Goal: Task Accomplishment & Management: Manage account settings

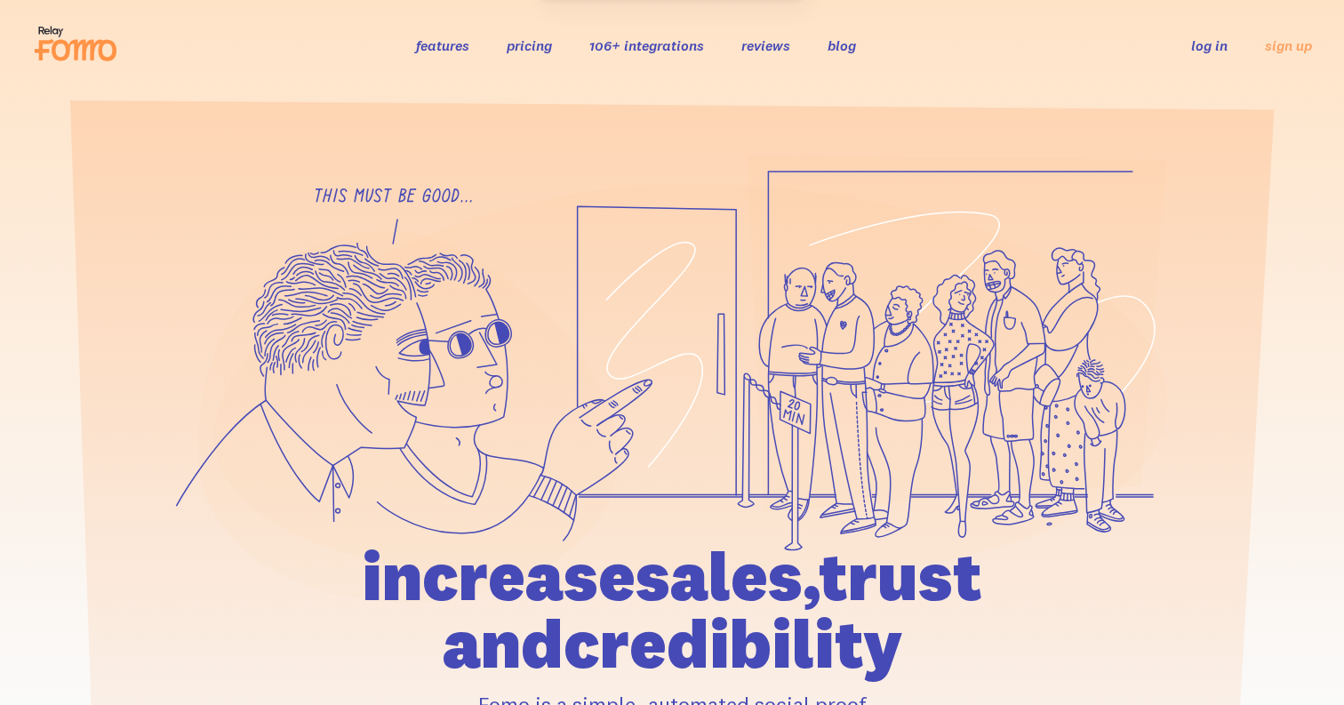
click at [1212, 48] on link "log in" at bounding box center [1209, 45] width 36 height 18
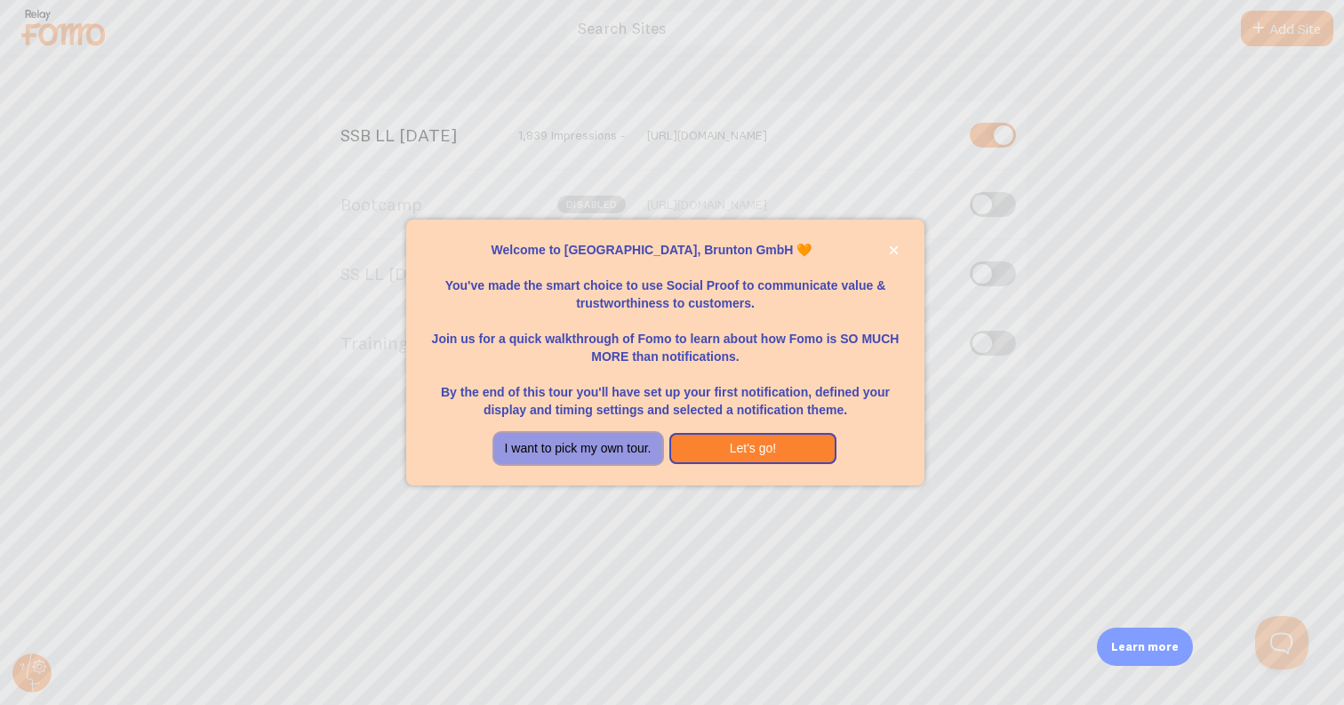
click at [556, 447] on button "I want to pick my own tour." at bounding box center [578, 449] width 168 height 32
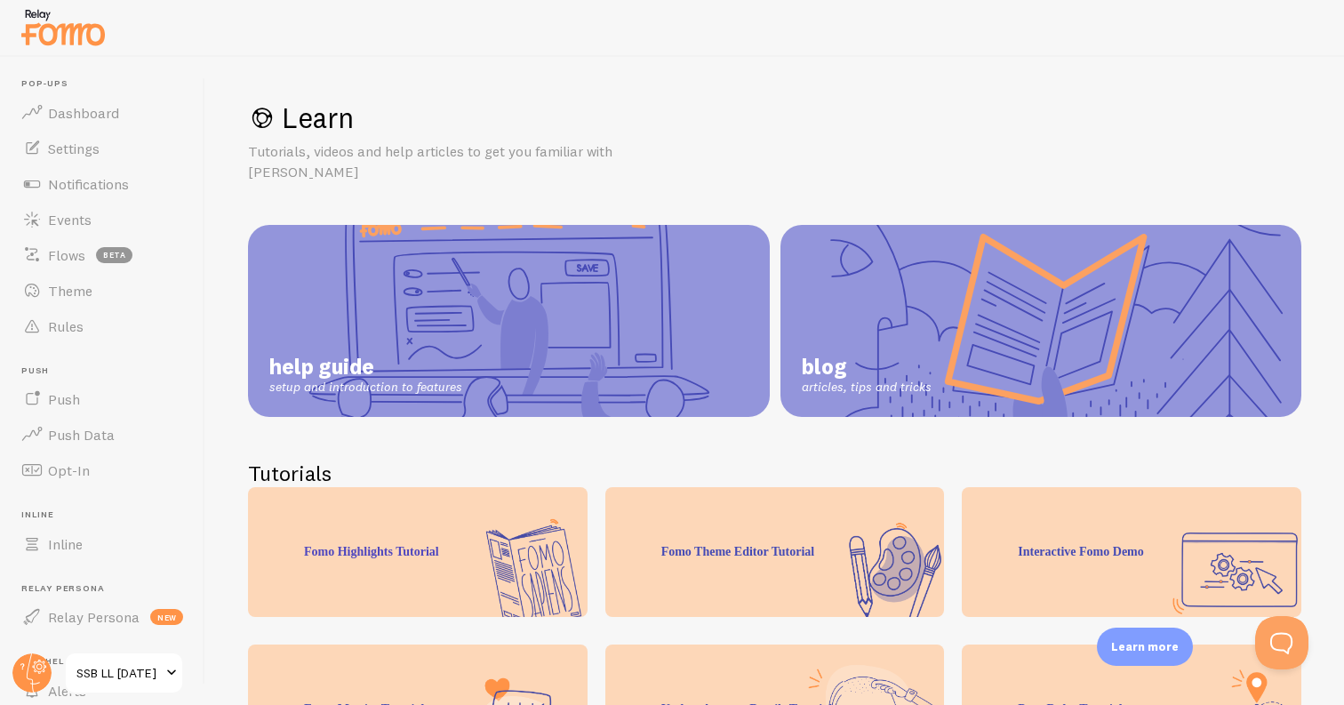
click at [88, 670] on span "SSB LL [DATE]" at bounding box center [118, 672] width 84 height 21
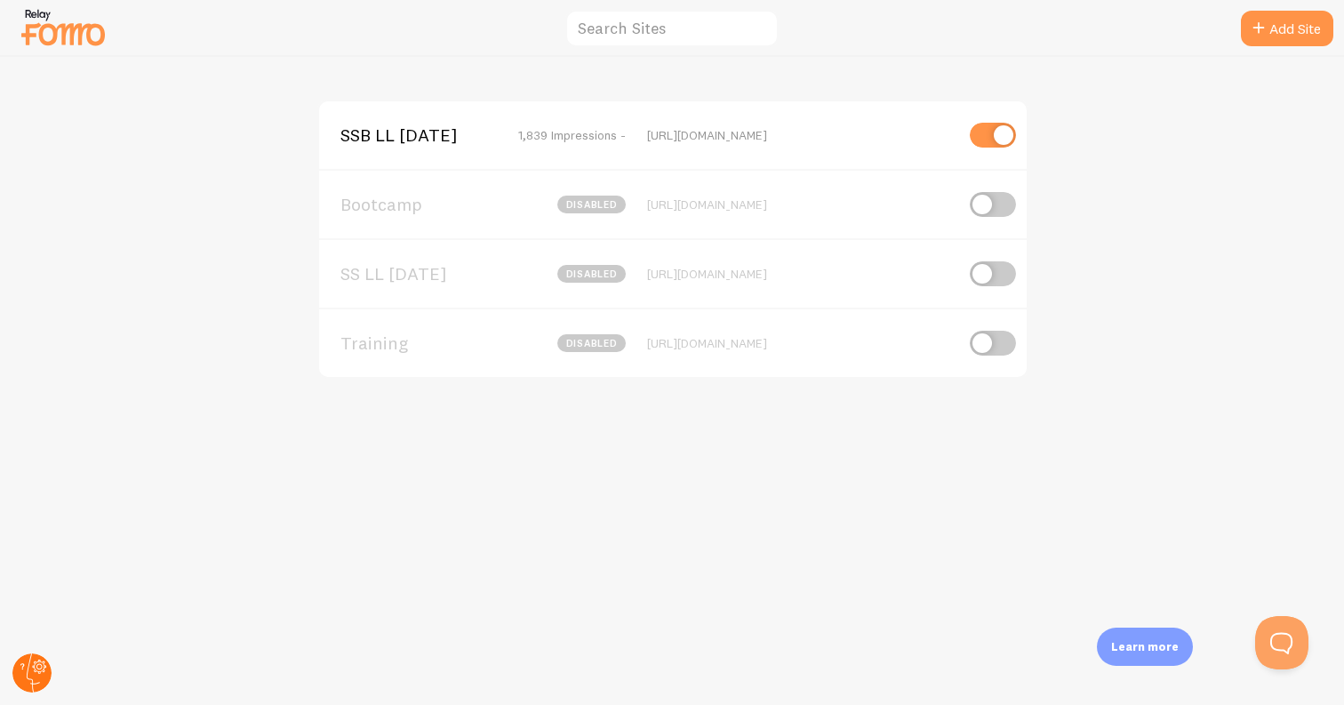
click at [34, 670] on g at bounding box center [31, 672] width 39 height 39
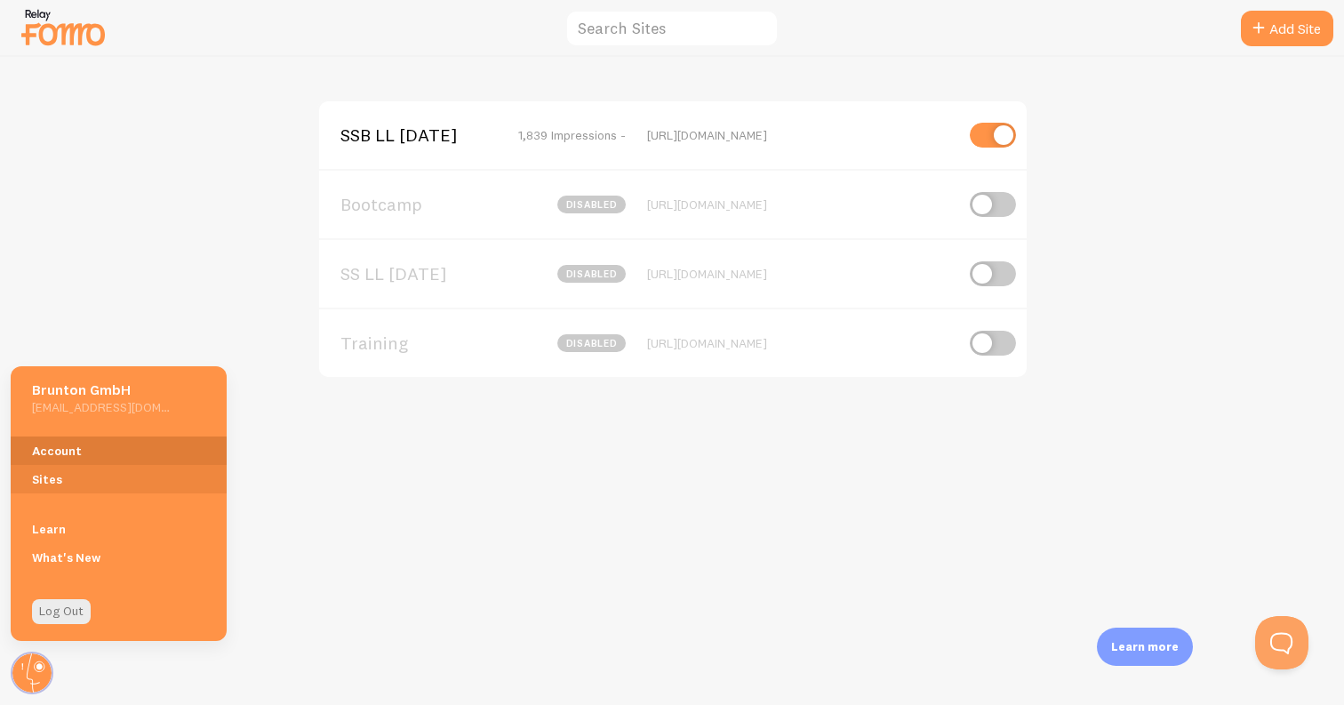
click at [71, 449] on link "Account" at bounding box center [119, 450] width 216 height 28
